Goal: Transaction & Acquisition: Purchase product/service

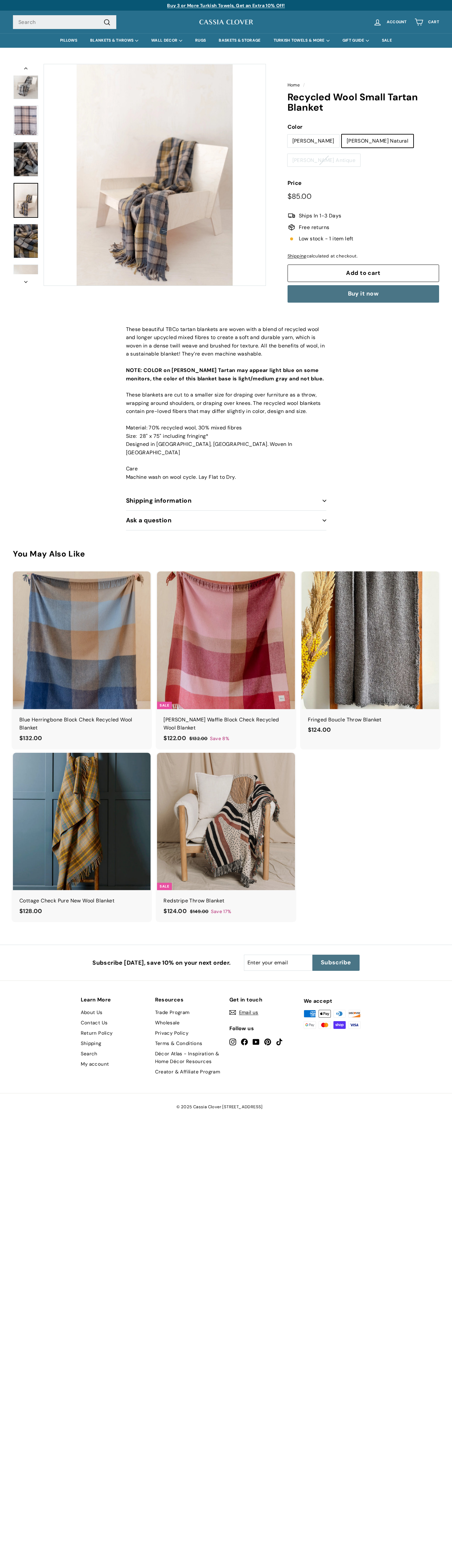
scroll to position [55, 0]
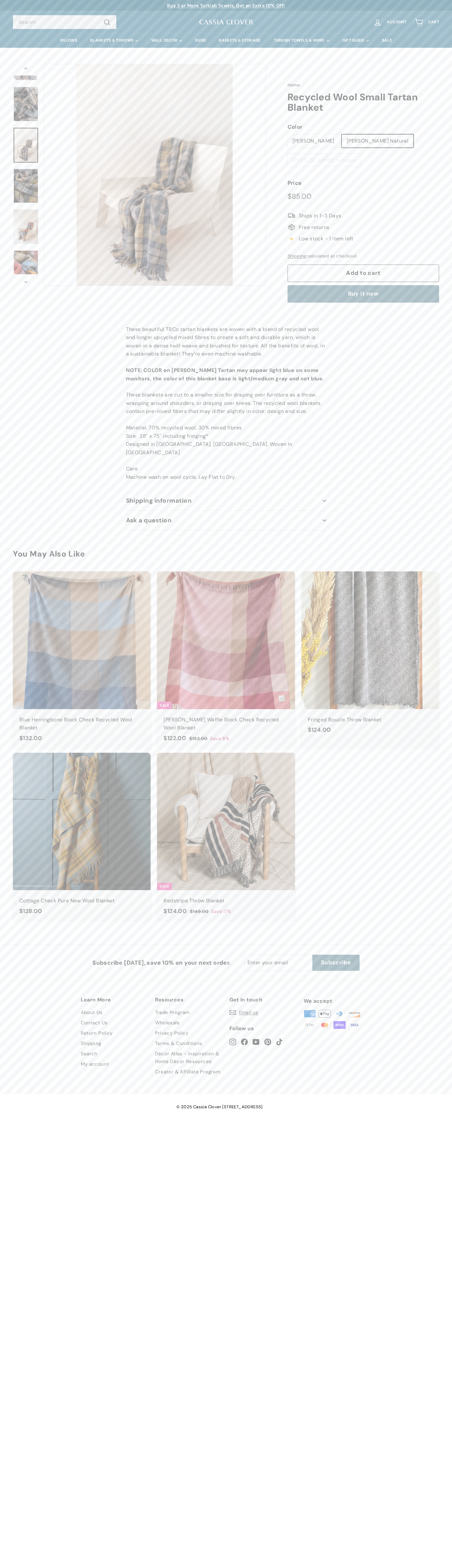
click at [363, 212] on span ".a{stroke-miterlimit:10} Ships In 1-3 Days" at bounding box center [363, 216] width 152 height 9
click at [363, 269] on span "Add to cart" at bounding box center [363, 273] width 34 height 8
click at [363, 212] on span ".a{stroke-miterlimit:10} Ships In 1-3 Days" at bounding box center [363, 216] width 152 height 9
click at [426, 23] on link "1 Cart" at bounding box center [426, 22] width 32 height 19
click at [363, 212] on span ".a{stroke-miterlimit:10} Ships In 1-3 Days" at bounding box center [363, 216] width 152 height 9
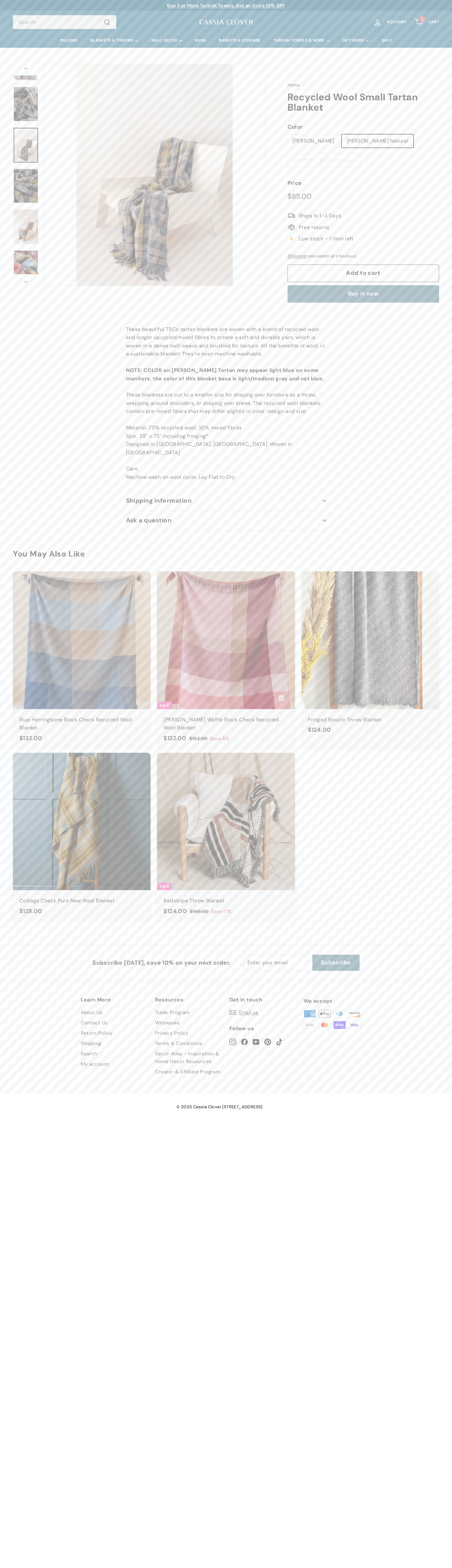
click at [26, 280] on button "icon-chevron" at bounding box center [26, 280] width 26 height 12
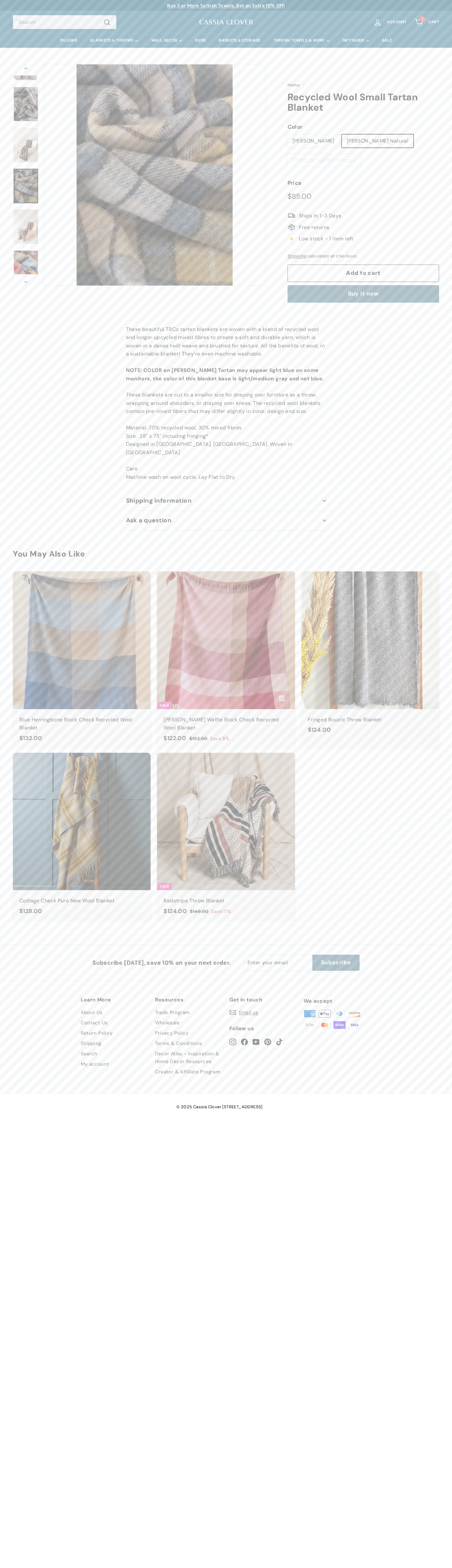
click at [363, 212] on span ".a{stroke-miterlimit:10} Ships In 1-3 Days" at bounding box center [363, 216] width 152 height 9
click at [26, 280] on button "icon-chevron" at bounding box center [26, 280] width 26 height 12
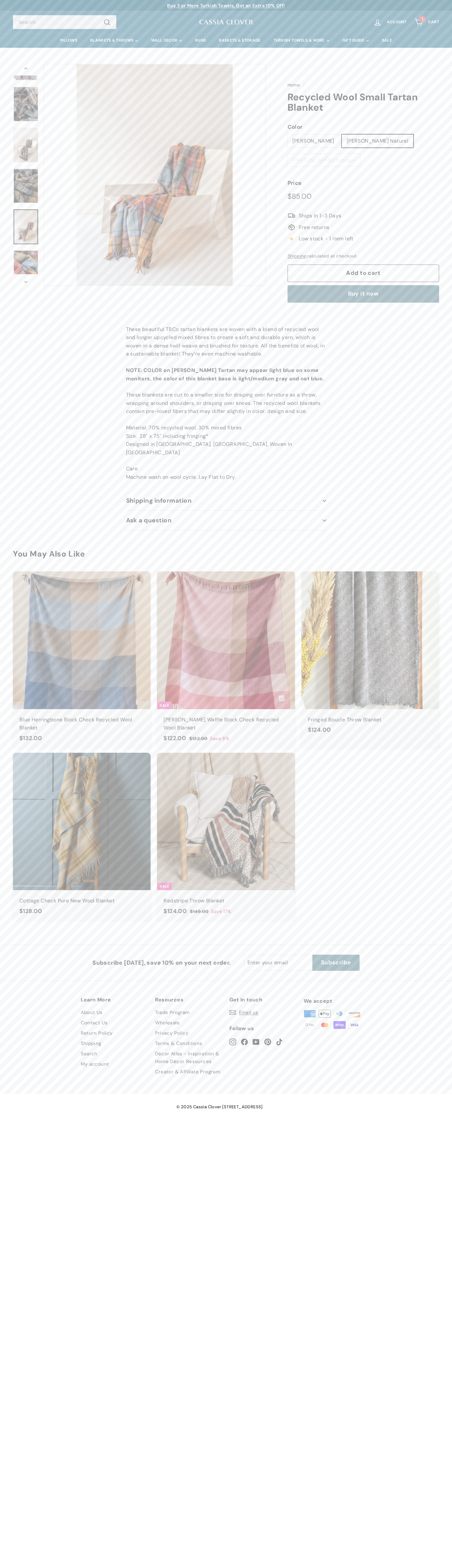
click at [26, 280] on button "icon-chevron" at bounding box center [26, 280] width 26 height 12
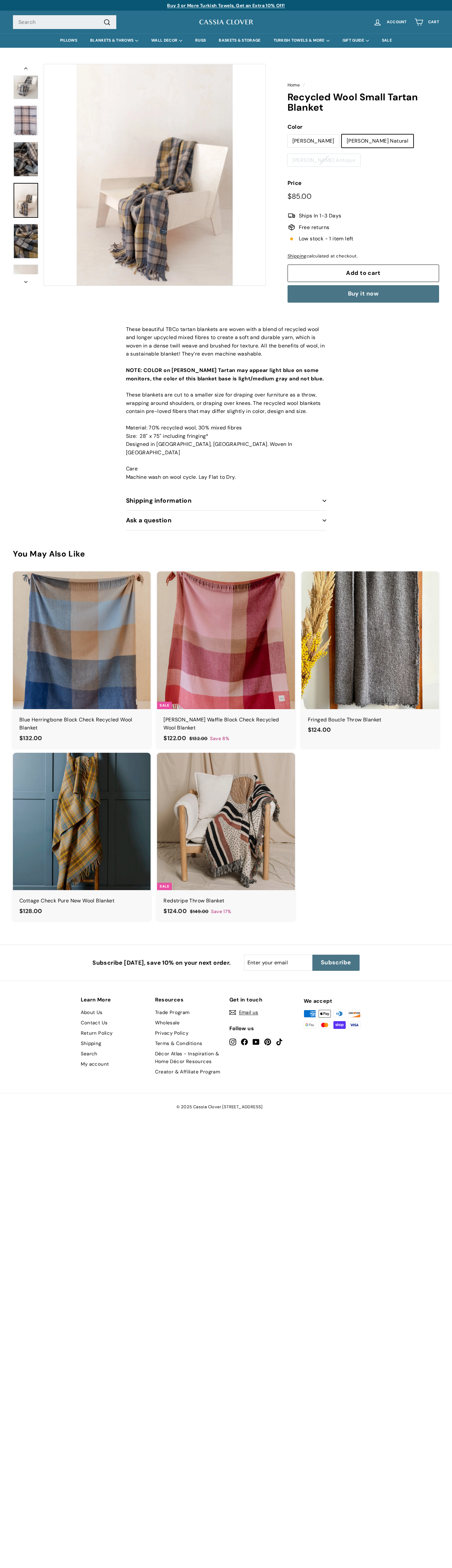
scroll to position [55, 0]
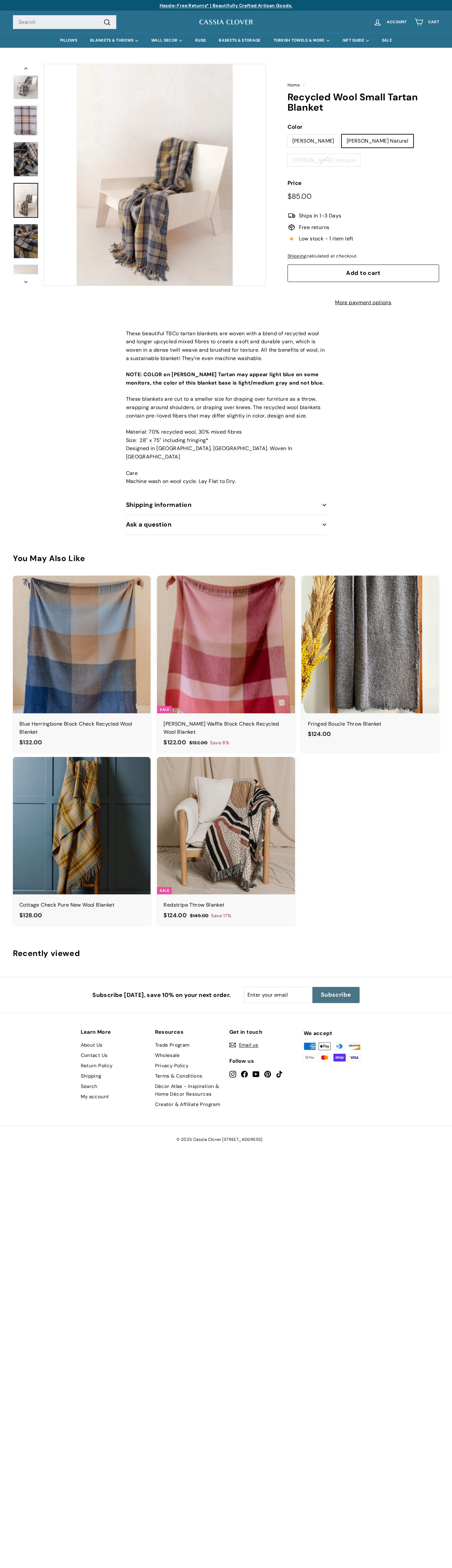
scroll to position [55, 0]
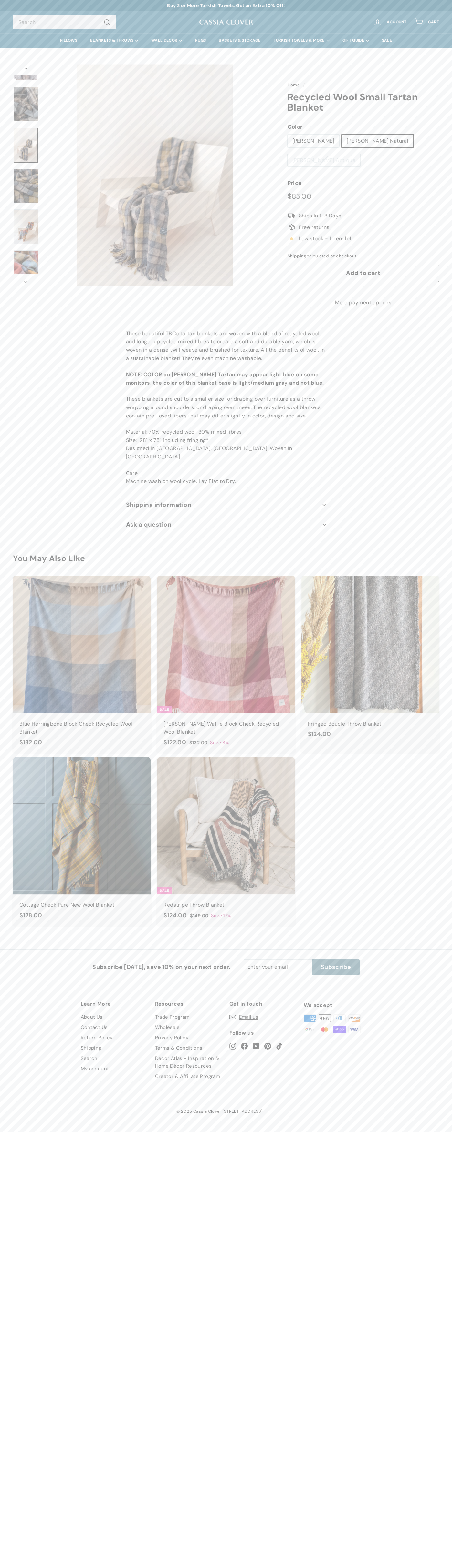
click at [363, 138] on label "[PERSON_NAME] Natural" at bounding box center [377, 141] width 71 height 13
click at [342, 135] on input "[PERSON_NAME] Natural" at bounding box center [341, 134] width 1 height 1
click at [363, 212] on span ".a{stroke-miterlimit:10} Ships In 1-3 Days" at bounding box center [363, 216] width 152 height 9
click at [363, 223] on span "Free returns" at bounding box center [363, 228] width 152 height 9
click at [363, 234] on span "Low stock - 1 item left" at bounding box center [363, 239] width 152 height 9
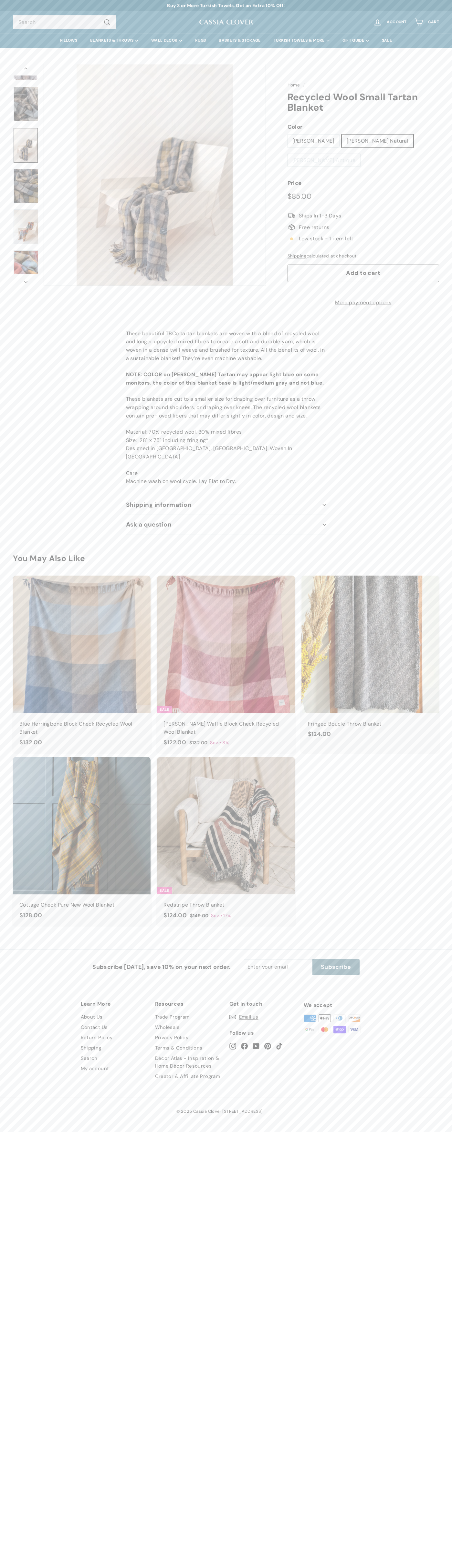
click at [363, 269] on span "Add to cart" at bounding box center [363, 273] width 34 height 8
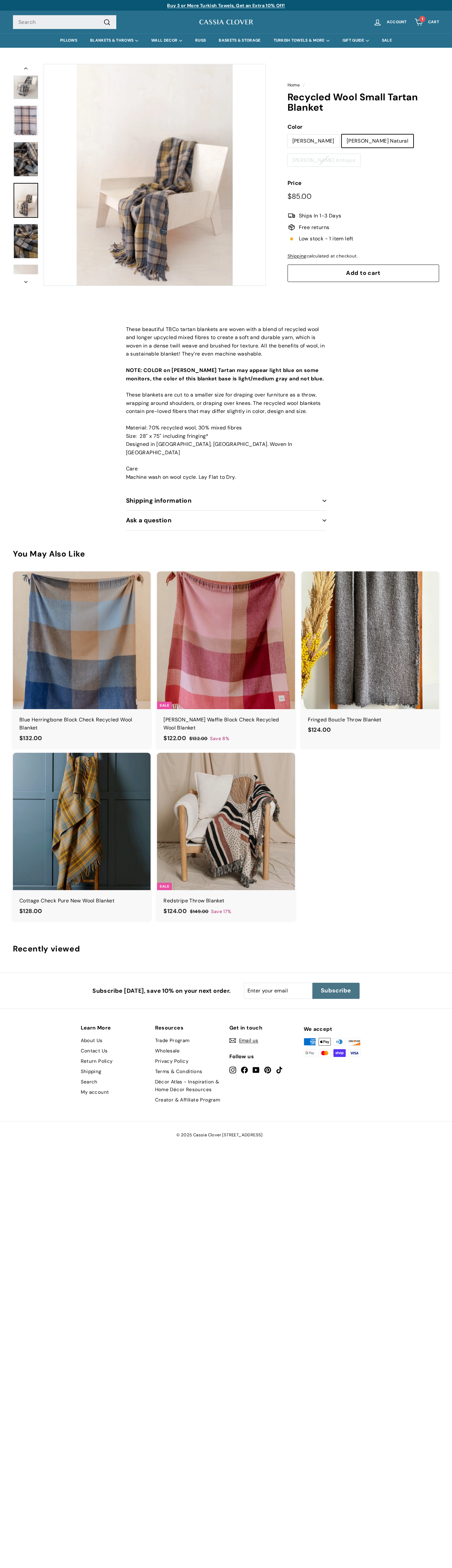
scroll to position [55, 0]
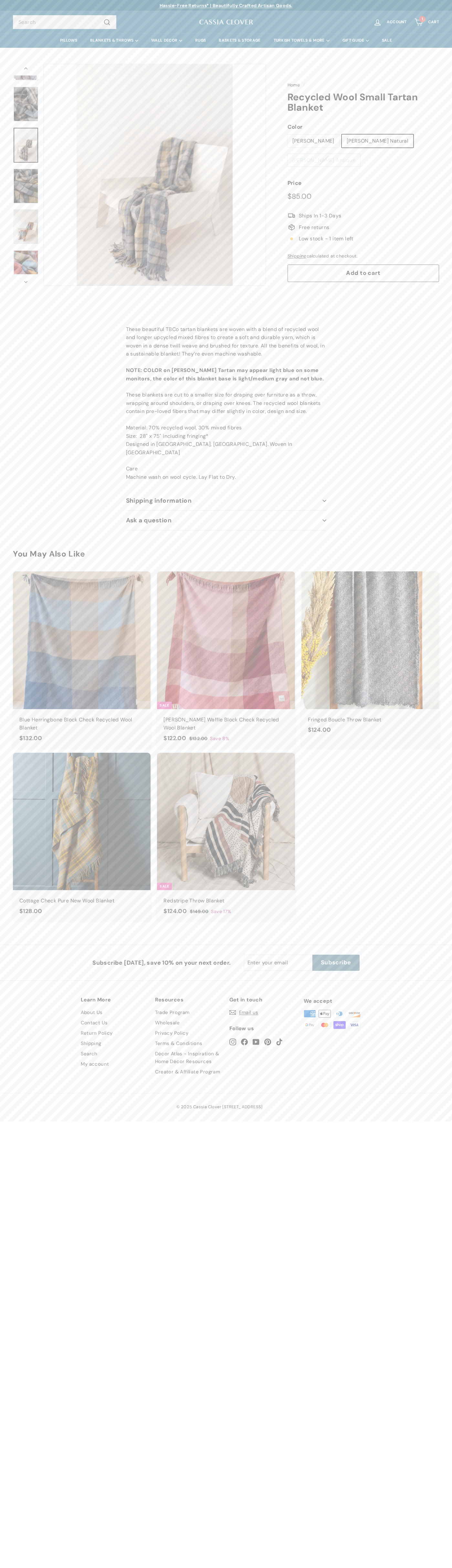
click at [418, 23] on icon "Cart" at bounding box center [418, 22] width 9 height 9
click at [363, 212] on span ".a{stroke-miterlimit:10} Ships In 1-3 Days" at bounding box center [363, 216] width 152 height 9
click at [26, 280] on button "icon-chevron" at bounding box center [26, 280] width 26 height 12
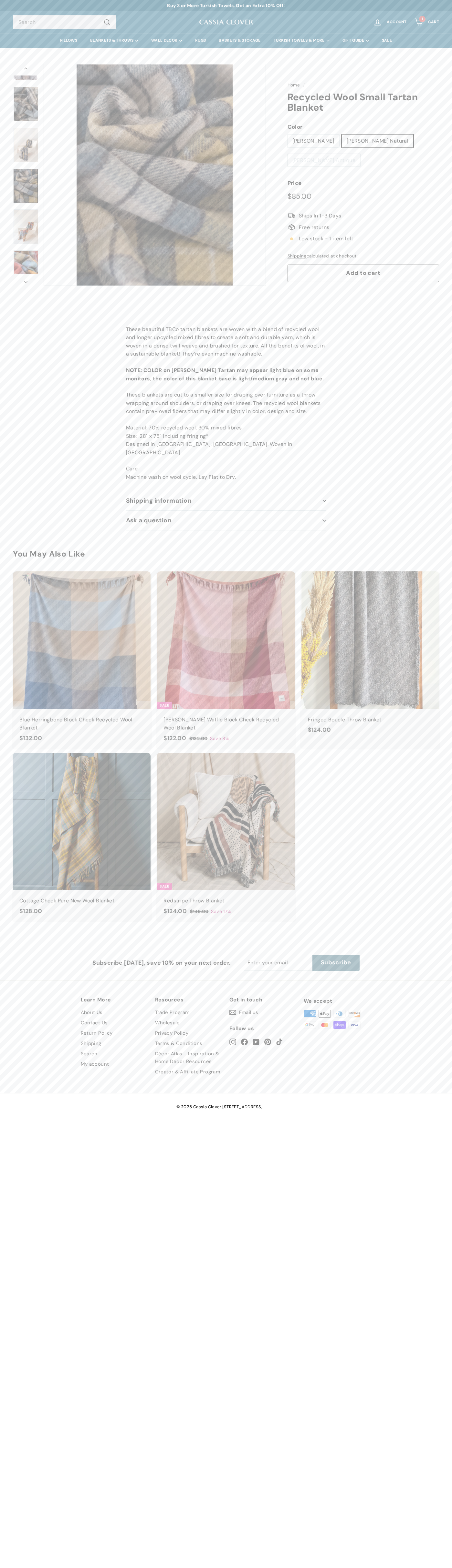
click at [363, 212] on span ".a{stroke-miterlimit:10} Ships In 1-3 Days" at bounding box center [363, 216] width 152 height 9
click at [26, 280] on button "icon-chevron" at bounding box center [26, 280] width 26 height 12
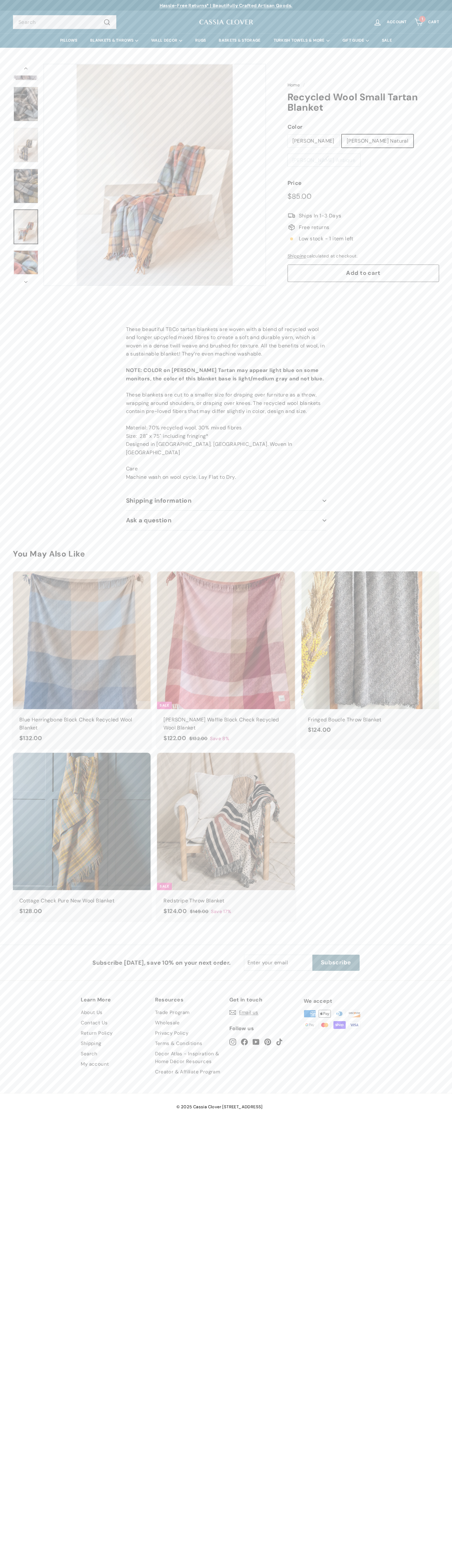
click at [26, 280] on button "icon-chevron" at bounding box center [26, 280] width 26 height 12
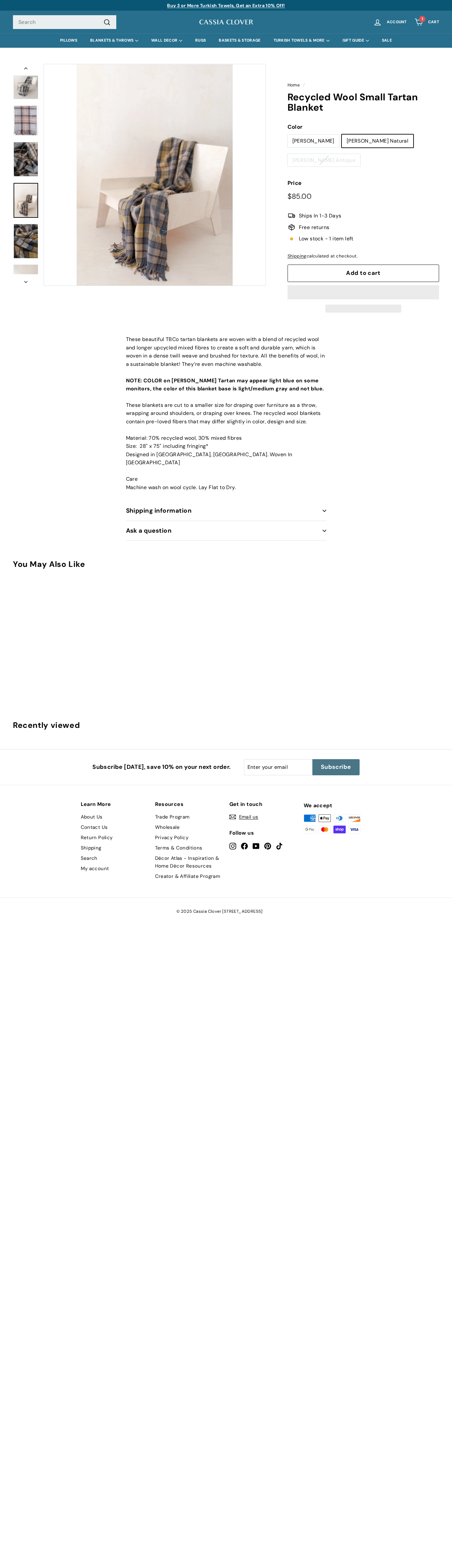
scroll to position [55, 0]
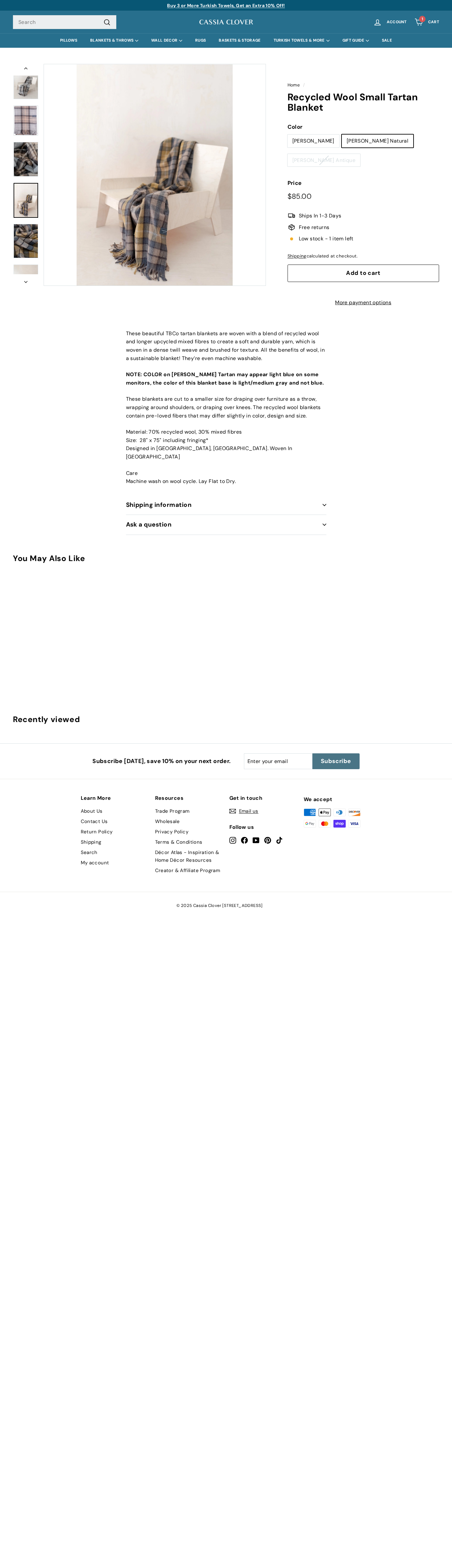
scroll to position [55, 0]
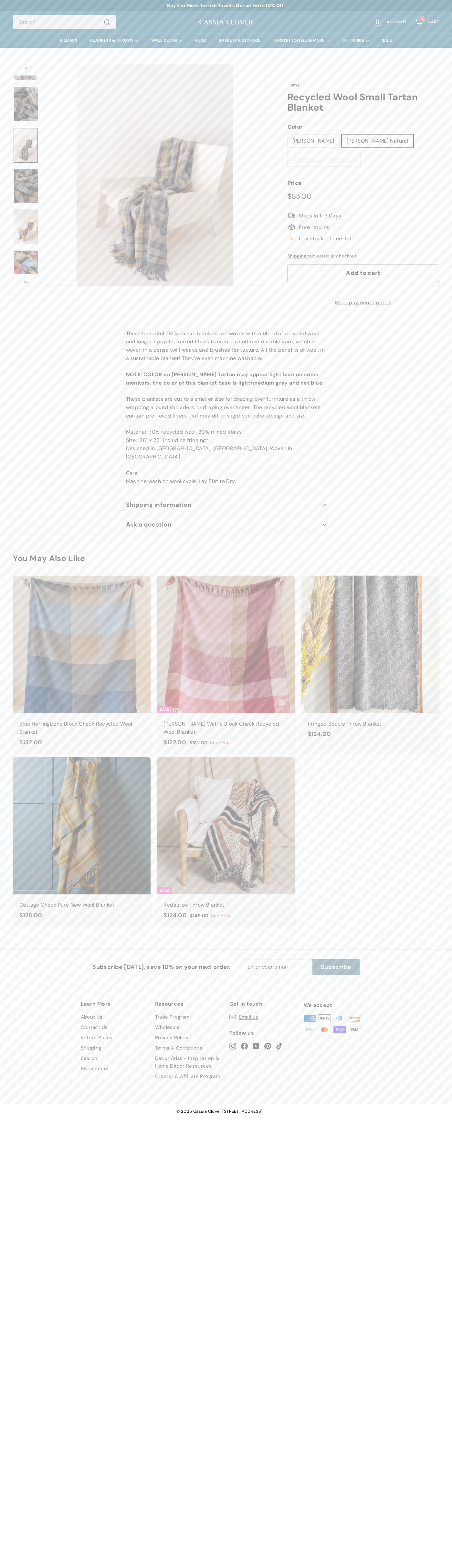
click at [418, 23] on icon "Cart" at bounding box center [418, 22] width 9 height 9
click at [428, 23] on span "Close" at bounding box center [423, 22] width 13 height 4
click at [418, 23] on icon "Cart" at bounding box center [418, 22] width 9 height 9
